Goal: Transaction & Acquisition: Book appointment/travel/reservation

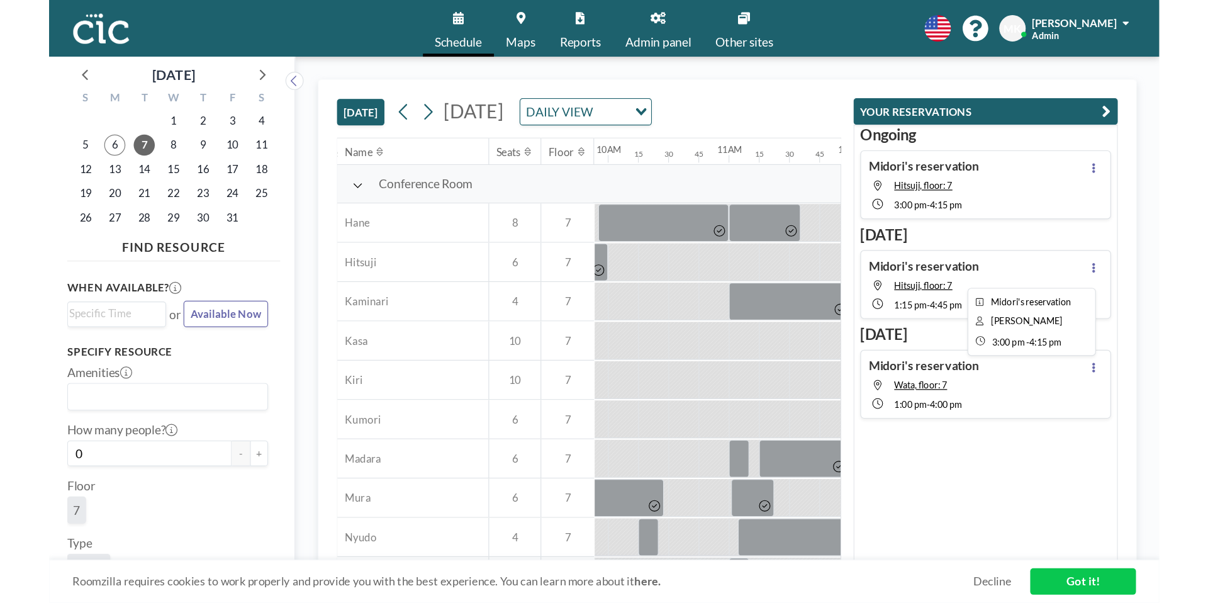
scroll to position [0, 1002]
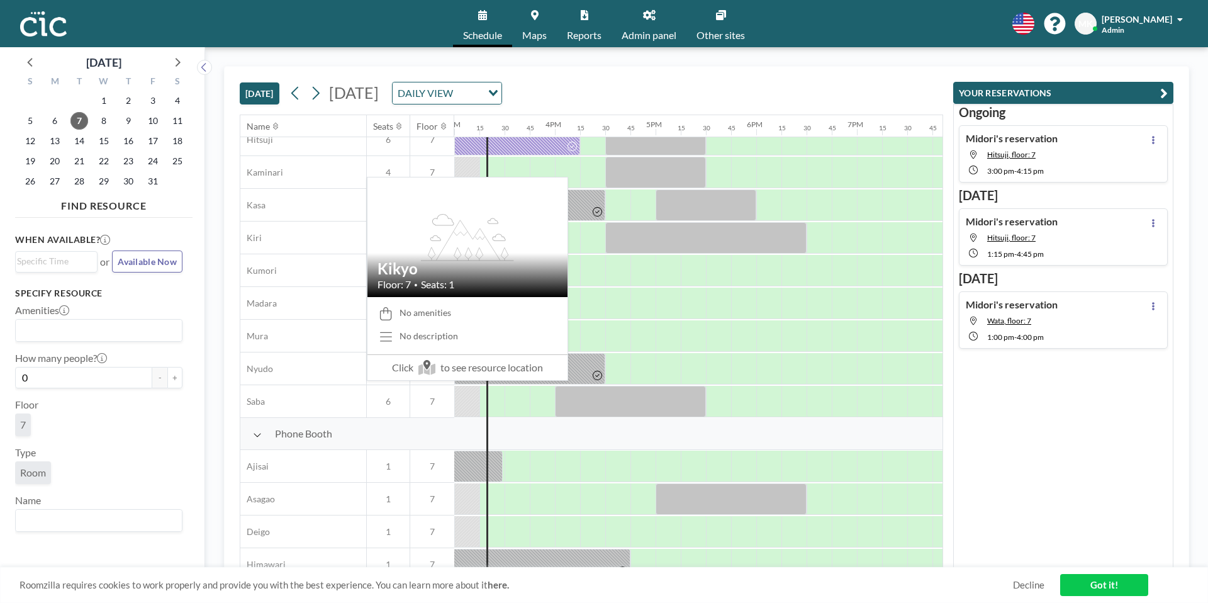
scroll to position [0, 1510]
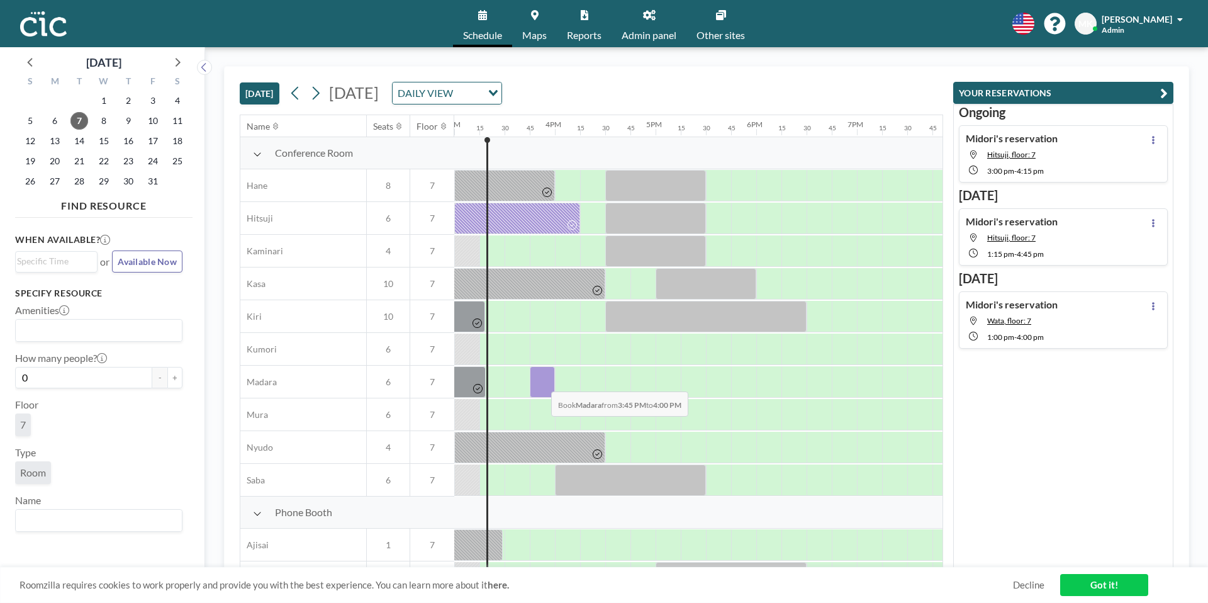
click at [541, 382] on div at bounding box center [542, 381] width 25 height 31
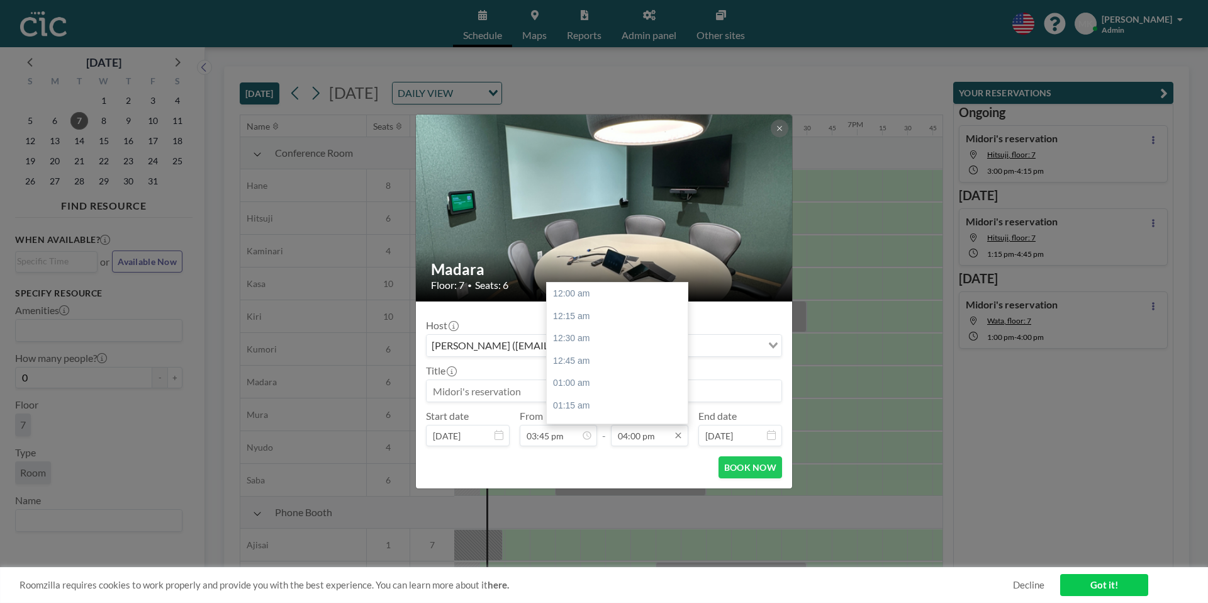
scroll to position [1434, 0]
click at [639, 476] on div "BOOK NOW" at bounding box center [604, 467] width 356 height 22
click at [777, 132] on button at bounding box center [780, 129] width 18 height 18
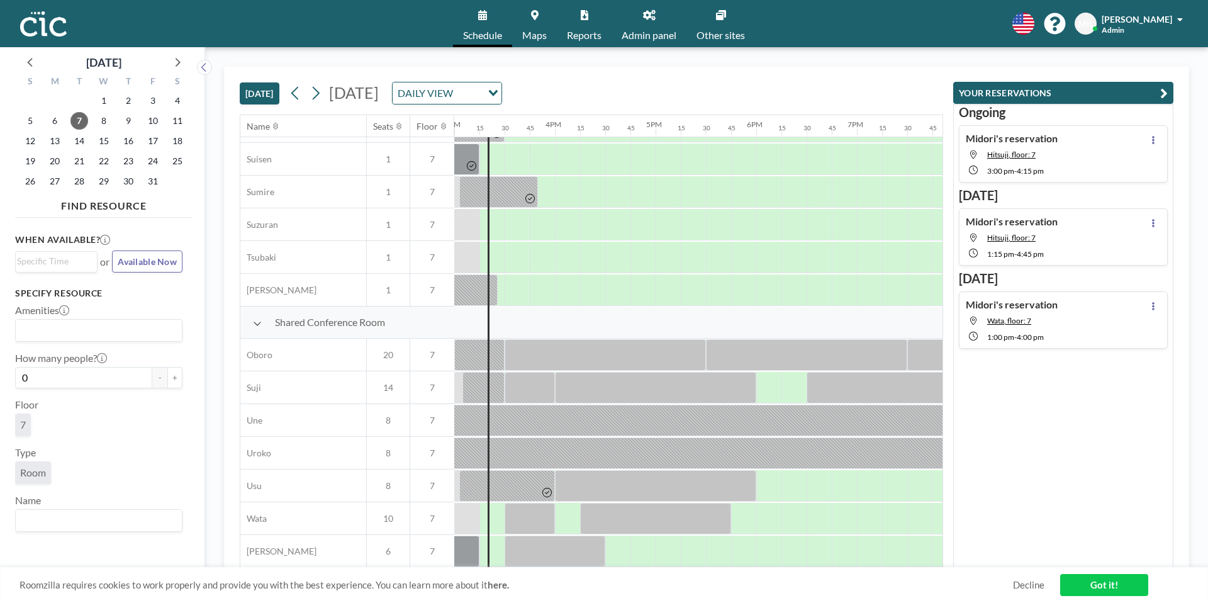
scroll to position [0, 1510]
